Goal: Information Seeking & Learning: Learn about a topic

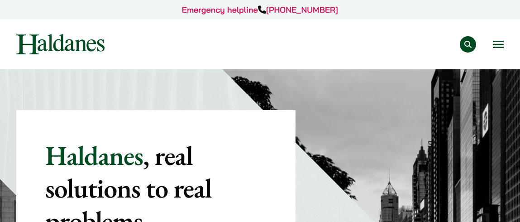
click at [468, 41] on button "Search" at bounding box center [468, 44] width 16 height 16
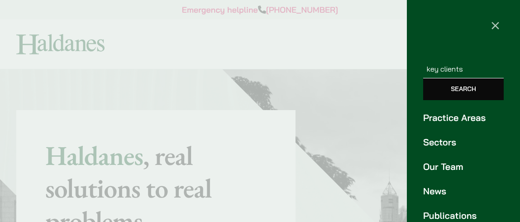
type input "key clients"
click at [423, 78] on input "Search" at bounding box center [463, 89] width 81 height 22
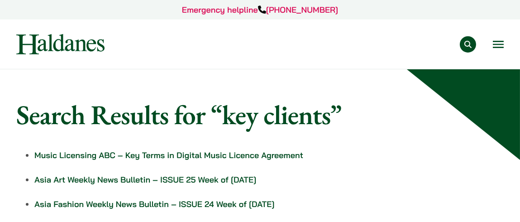
click at [501, 44] on button "Open menu" at bounding box center [498, 44] width 11 height 7
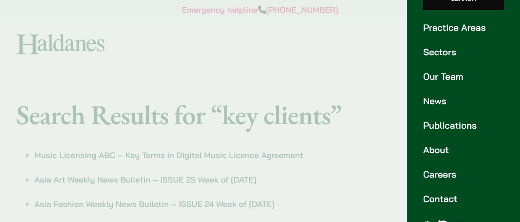
scroll to position [110, 0]
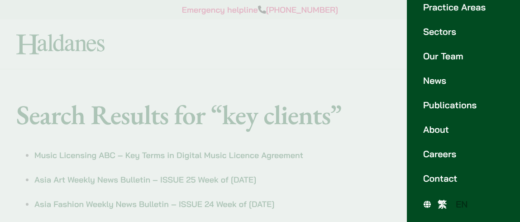
click at [440, 125] on link "About" at bounding box center [463, 130] width 81 height 14
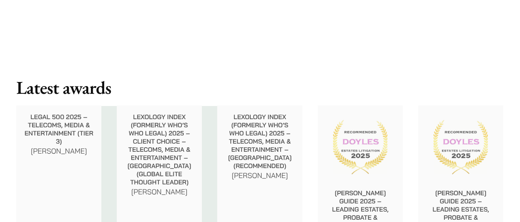
scroll to position [996, 0]
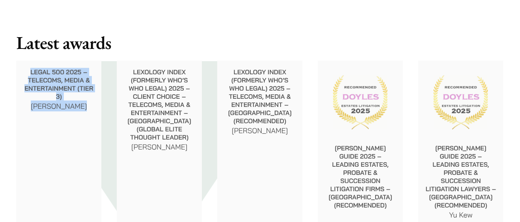
drag, startPoint x: 31, startPoint y: 73, endPoint x: 88, endPoint y: 114, distance: 70.4
click at [88, 114] on div "Legal 500 2025 – Telecoms, Media & Entertainment (Tier 3) [PERSON_NAME]" at bounding box center [58, 90] width 85 height 58
copy div "Legal 500 2025 – Telecoms, Media & Entertainment (Tier 3) [PERSON_NAME]"
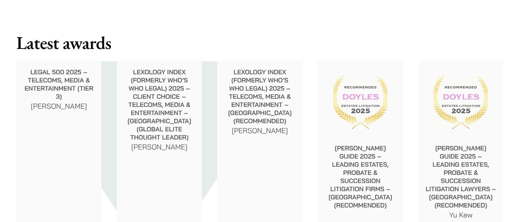
click at [186, 139] on p "Lexology Index (formerly Who’s Who Legal) 2025 – Client Choice – Telecoms, Medi…" at bounding box center [159, 104] width 71 height 73
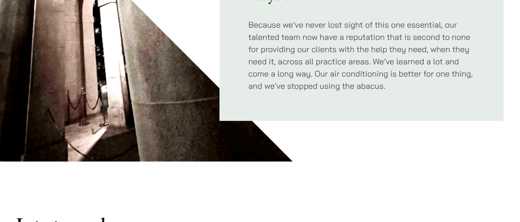
scroll to position [769, 0]
